Goal: Use online tool/utility

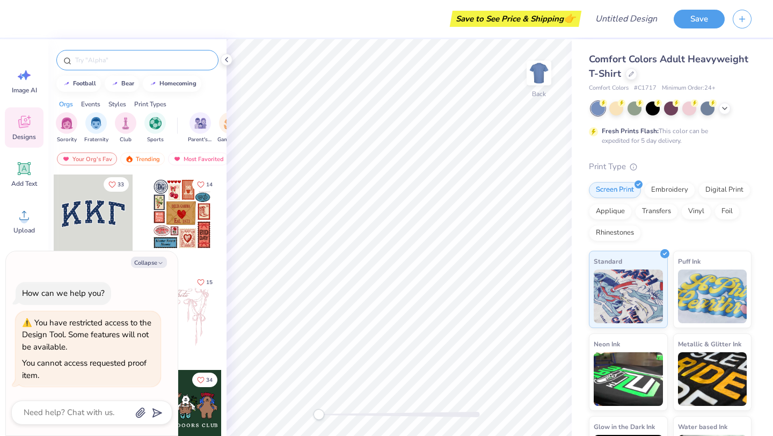
type textarea "x"
click at [140, 57] on input "text" at bounding box center [142, 60] width 137 height 11
click at [746, 20] on icon "button" at bounding box center [742, 17] width 9 height 9
type textarea "x"
